Goal: Find specific page/section: Find specific page/section

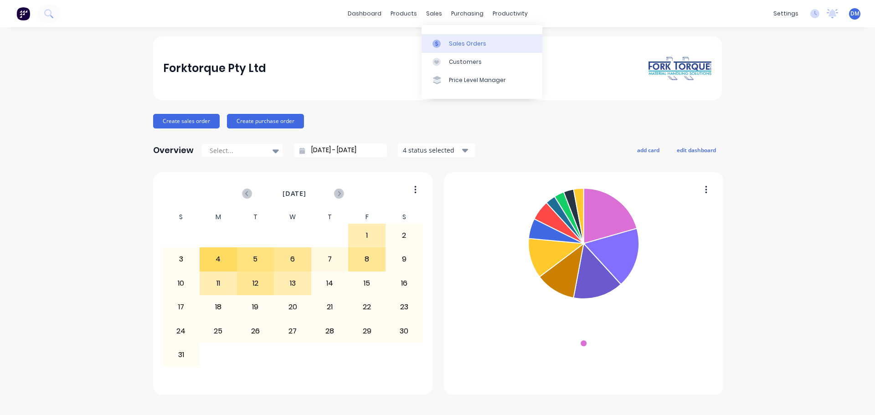
click at [449, 44] on div "Sales Orders" at bounding box center [467, 44] width 37 height 8
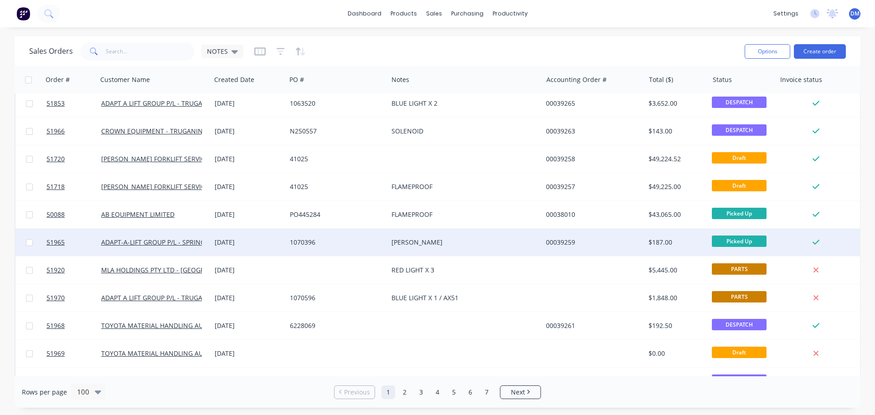
scroll to position [273, 0]
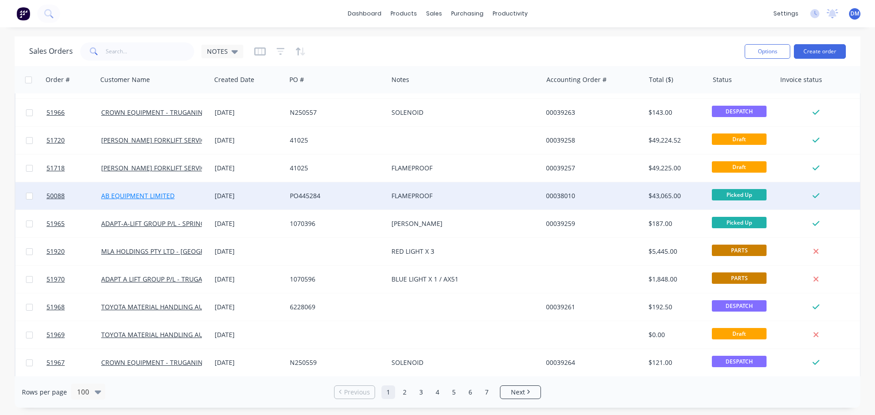
click at [163, 195] on link "AB EQUIPMENT LIMITED" at bounding box center [137, 195] width 73 height 9
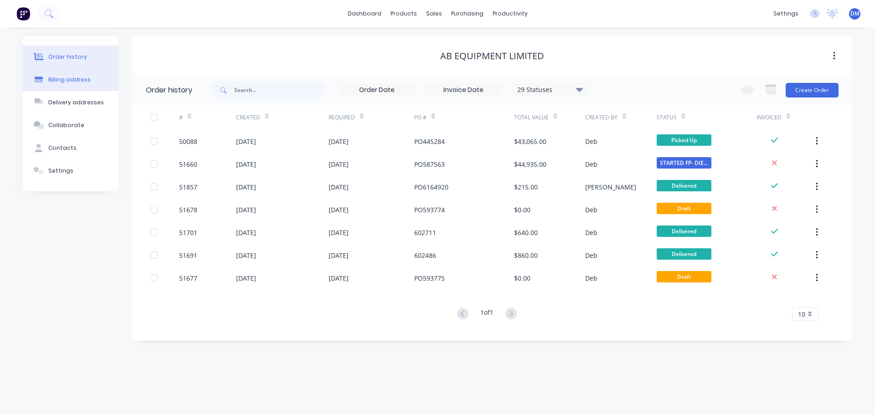
click at [78, 74] on button "Billing address" at bounding box center [71, 79] width 96 height 23
select select "AU"
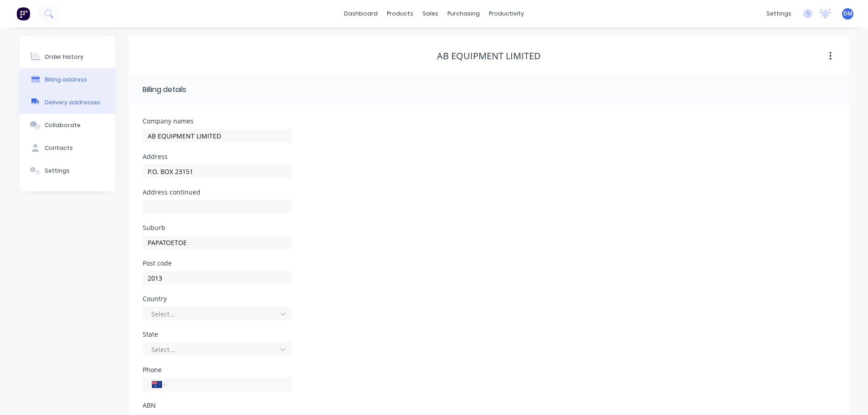
click at [81, 102] on div "Delivery addresses" at bounding box center [73, 102] width 56 height 8
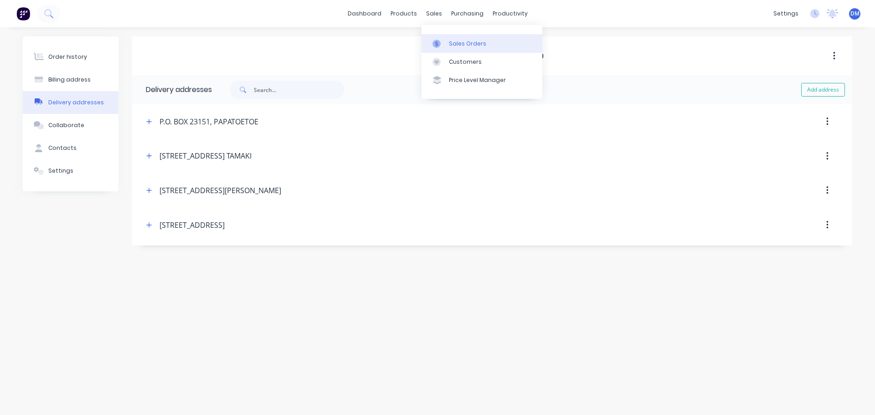
click at [459, 45] on div "Sales Orders" at bounding box center [467, 44] width 37 height 8
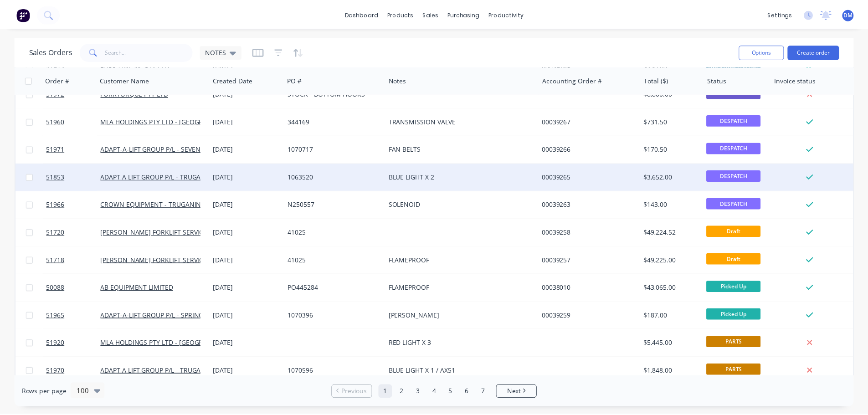
scroll to position [182, 0]
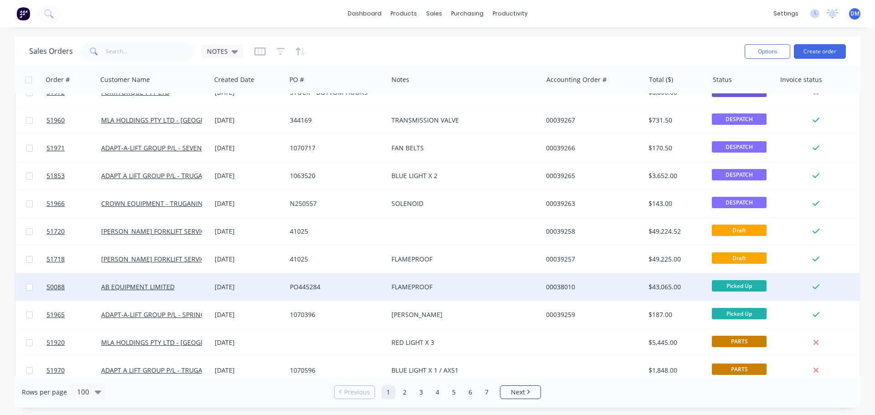
click at [323, 289] on div "PO445284" at bounding box center [335, 287] width 90 height 9
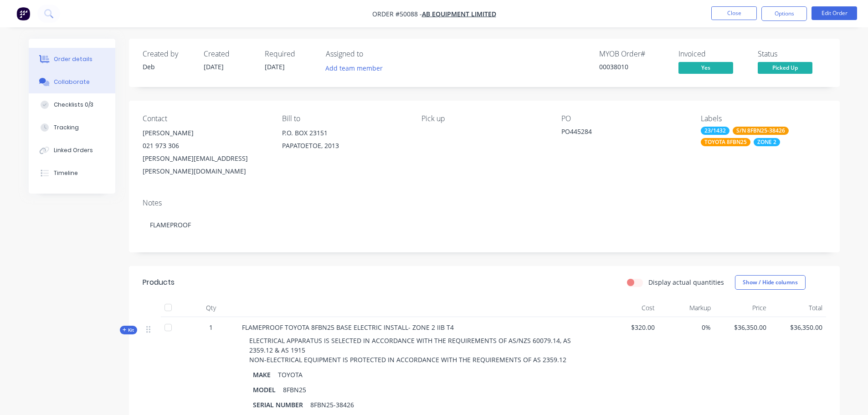
click at [103, 81] on button "Collaborate" at bounding box center [72, 82] width 87 height 23
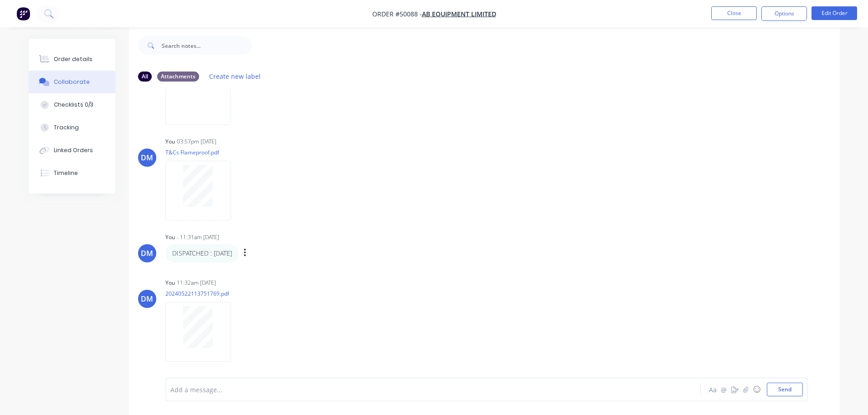
scroll to position [14, 0]
click at [219, 325] on div at bounding box center [198, 325] width 57 height 42
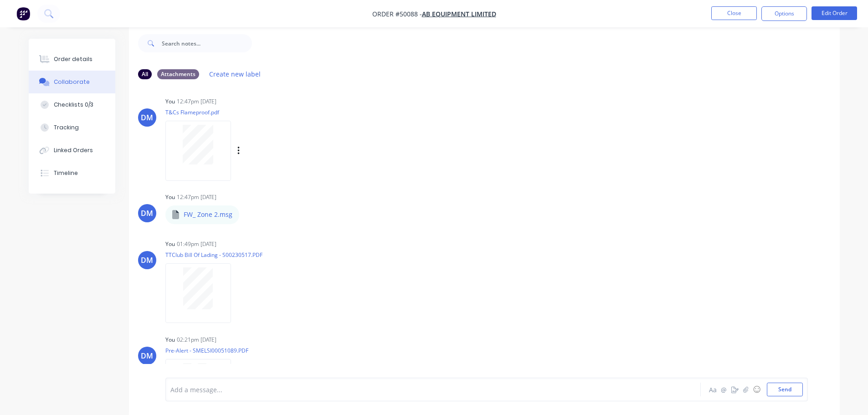
scroll to position [0, 0]
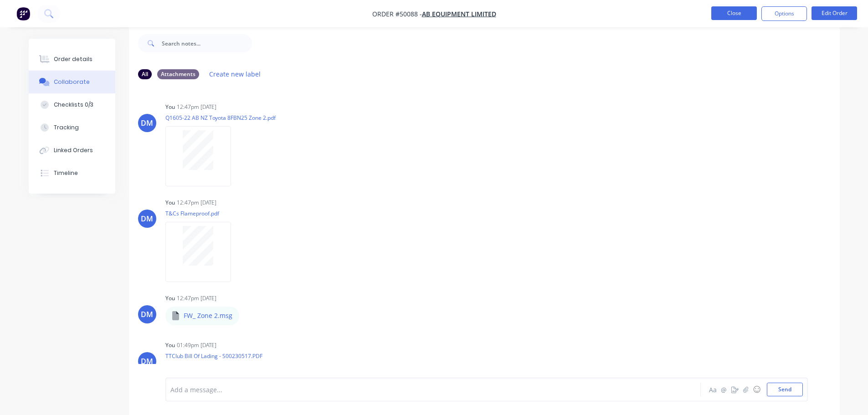
click at [746, 13] on button "Close" at bounding box center [734, 13] width 46 height 14
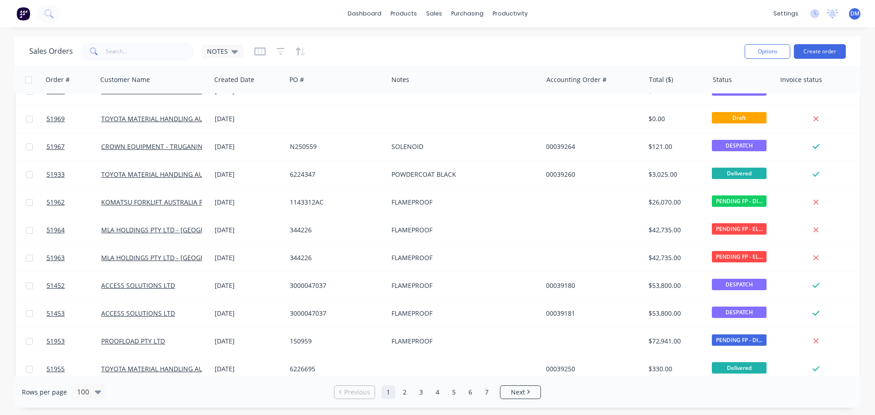
scroll to position [501, 0]
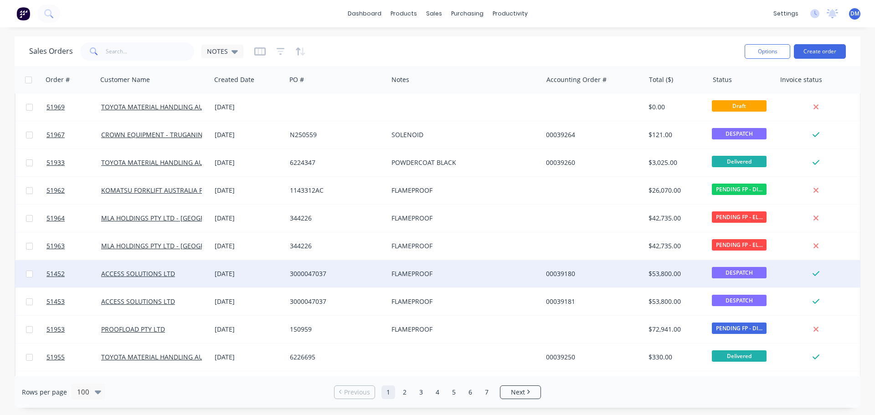
click at [303, 273] on div "3000047037" at bounding box center [335, 273] width 90 height 9
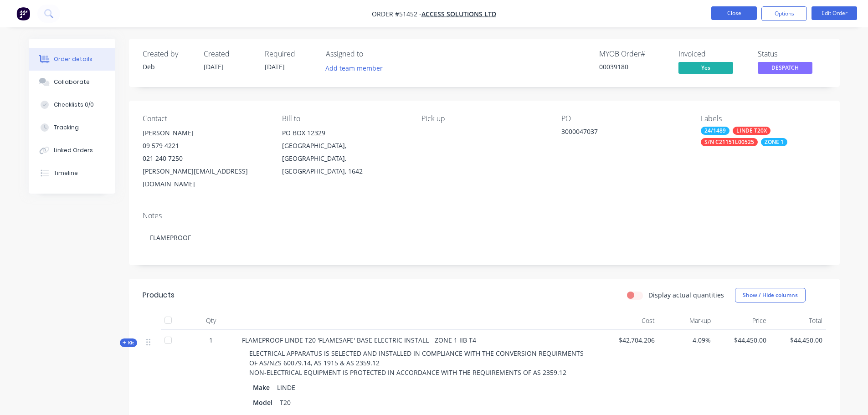
click at [722, 12] on button "Close" at bounding box center [734, 13] width 46 height 14
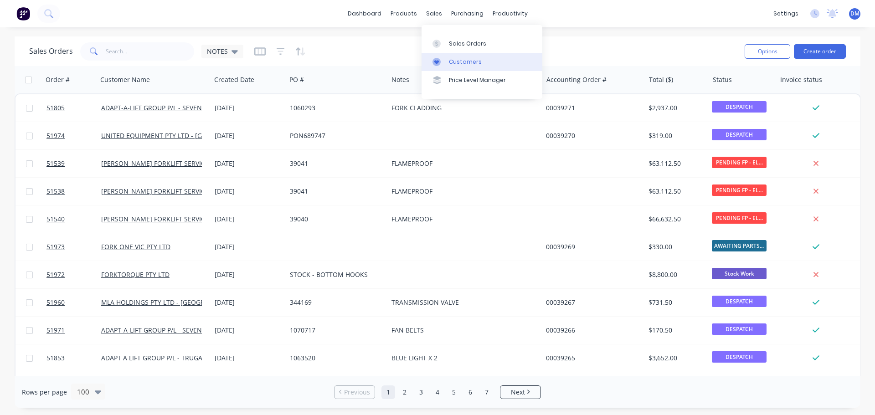
click at [465, 65] on div "Customers" at bounding box center [465, 62] width 33 height 8
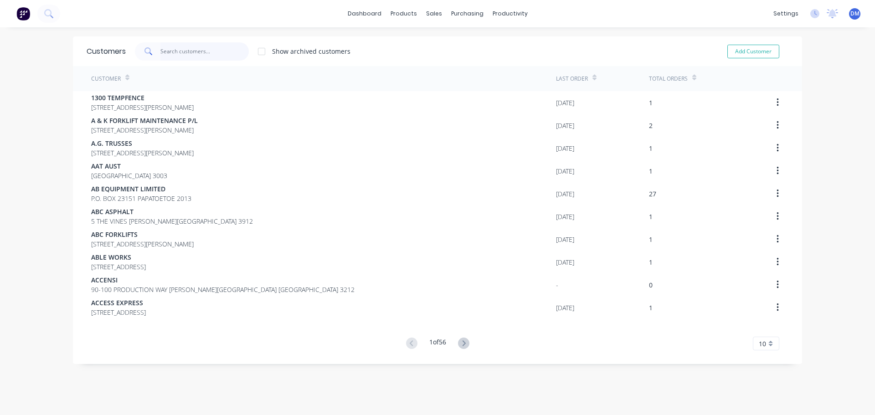
drag, startPoint x: 170, startPoint y: 53, endPoint x: 154, endPoint y: 33, distance: 25.9
click at [170, 52] on input "text" at bounding box center [204, 51] width 89 height 18
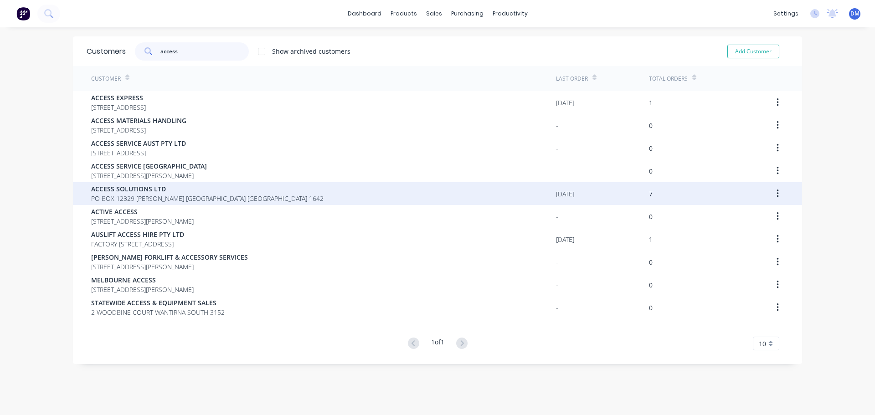
type input "access"
click at [155, 194] on span "PO BOX 12329 [PERSON_NAME] [GEOGRAPHIC_DATA] [GEOGRAPHIC_DATA] 1642" at bounding box center [207, 199] width 232 height 10
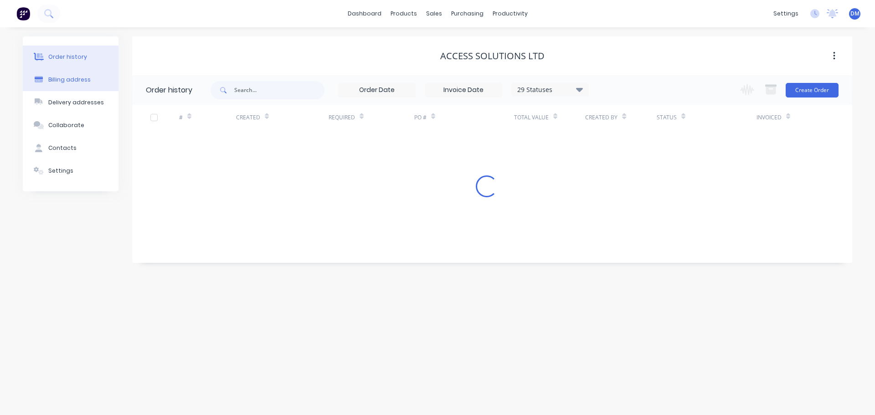
click at [74, 80] on div "Billing address" at bounding box center [69, 80] width 42 height 8
select select "NZ"
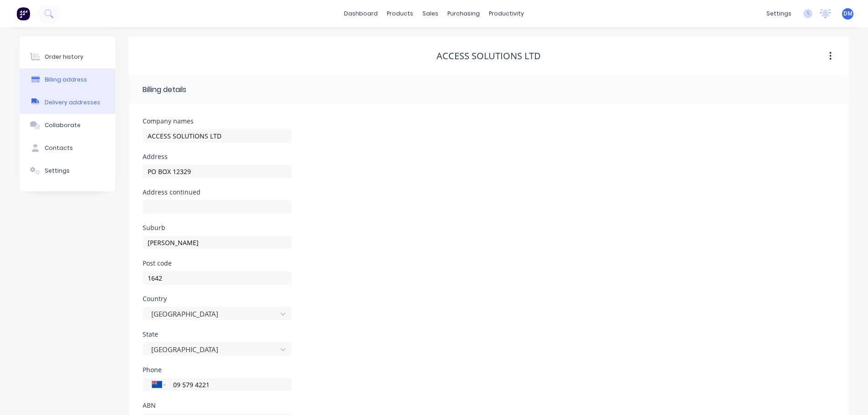
click at [77, 102] on div "Delivery addresses" at bounding box center [73, 102] width 56 height 8
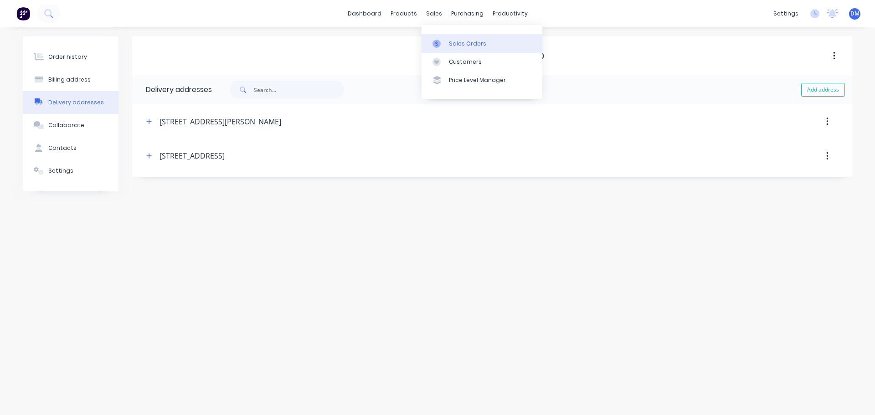
click at [461, 42] on div "Sales Orders" at bounding box center [467, 44] width 37 height 8
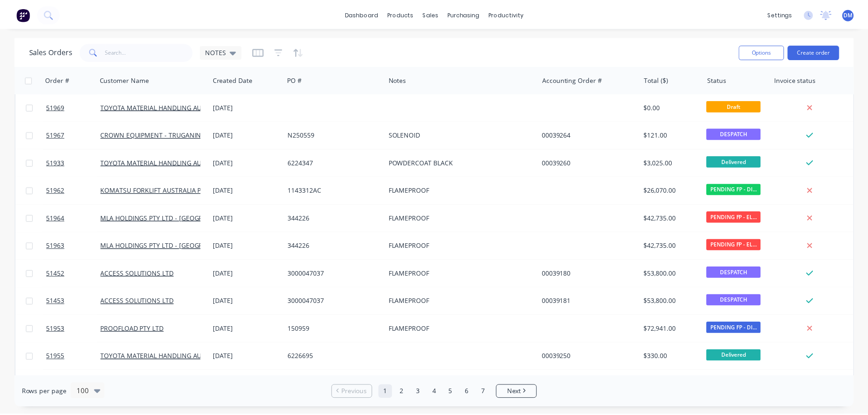
scroll to position [547, 0]
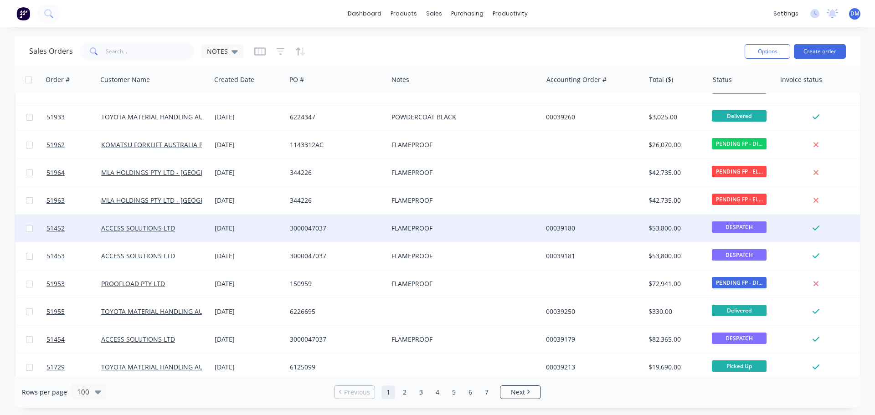
click at [279, 229] on div "[DATE]" at bounding box center [249, 228] width 68 height 9
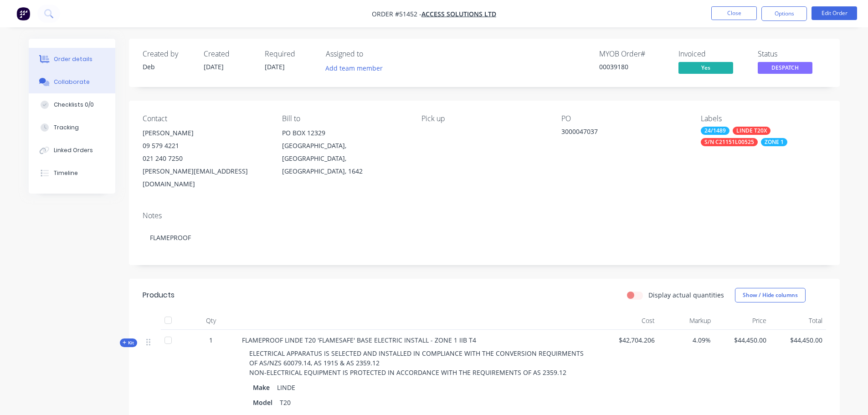
click at [69, 80] on div "Collaborate" at bounding box center [72, 82] width 36 height 8
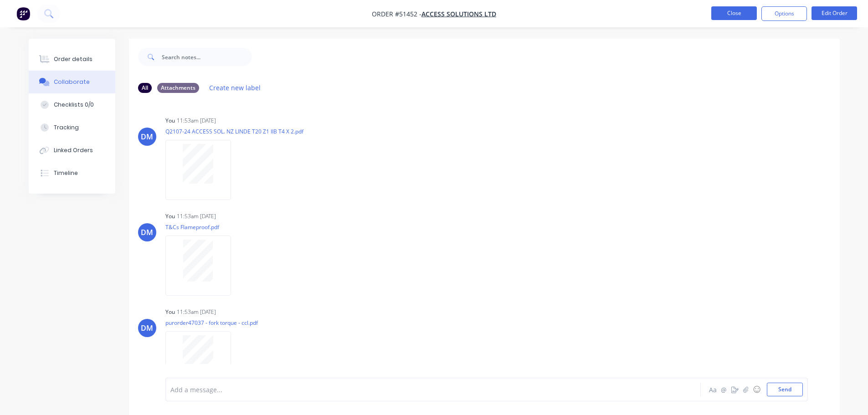
click at [740, 17] on button "Close" at bounding box center [734, 13] width 46 height 14
